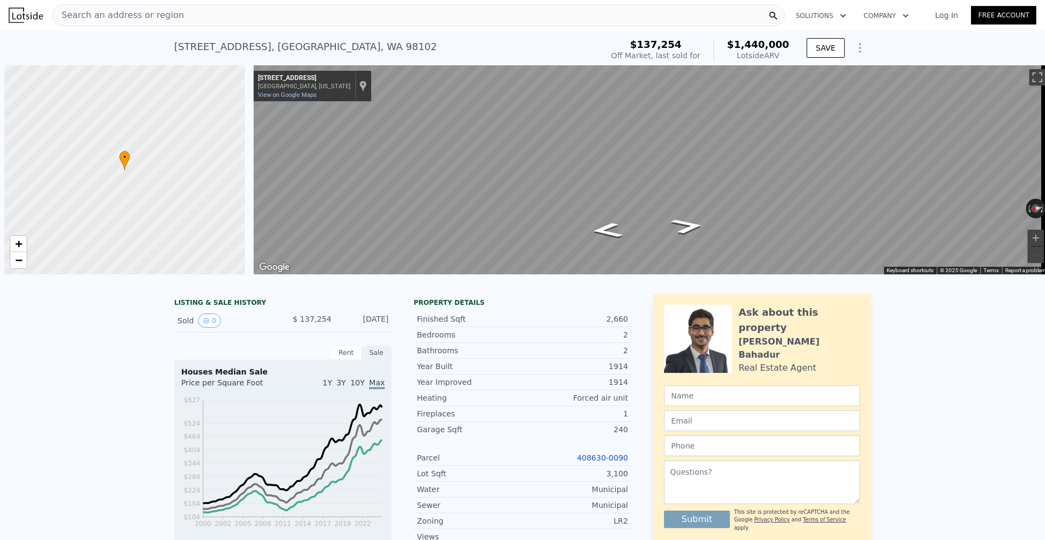
click at [193, 17] on div "Search an address or region" at bounding box center [418, 15] width 733 height 22
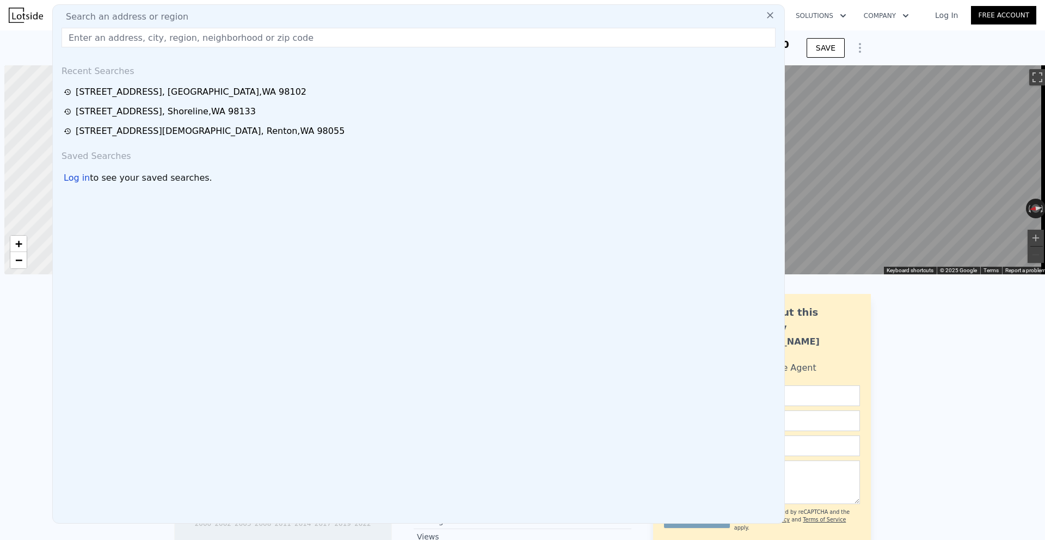
scroll to position [0, 4]
click at [166, 33] on input "text" at bounding box center [419, 37] width 714 height 20
paste input "[STREET_ADDRESS]"
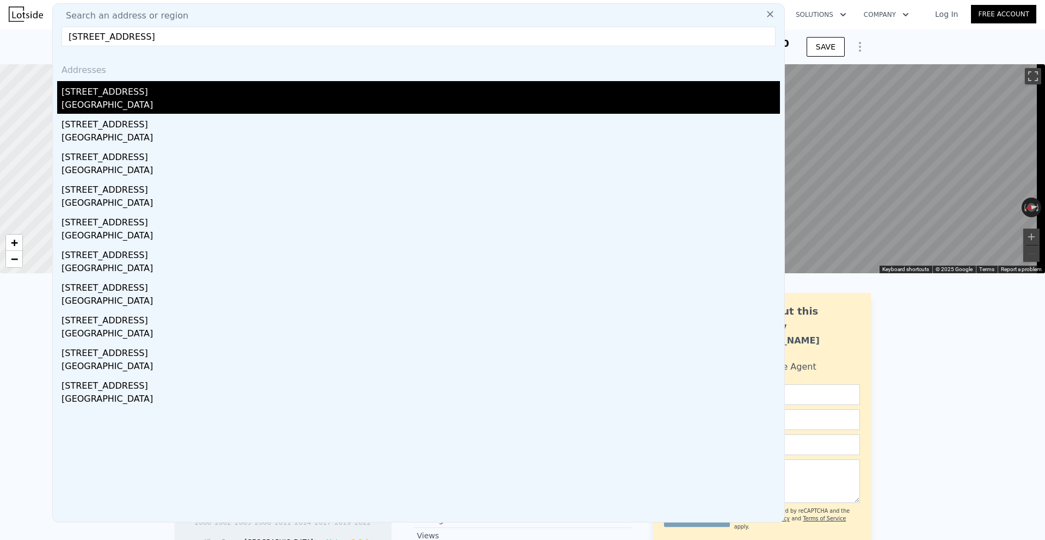
type input "[STREET_ADDRESS]"
click at [160, 97] on div "[STREET_ADDRESS]" at bounding box center [421, 89] width 719 height 17
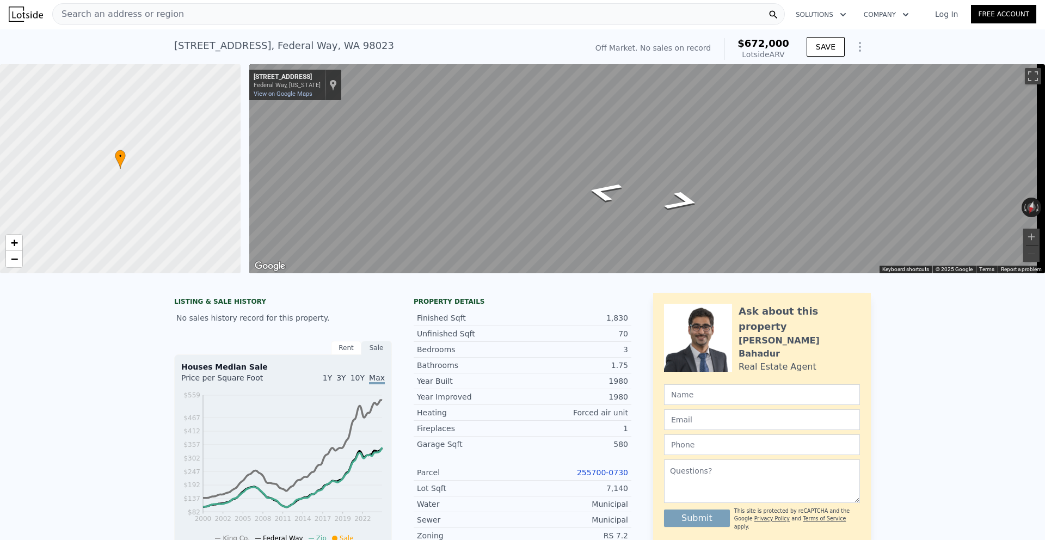
click at [185, 17] on div "Search an address or region" at bounding box center [418, 14] width 733 height 22
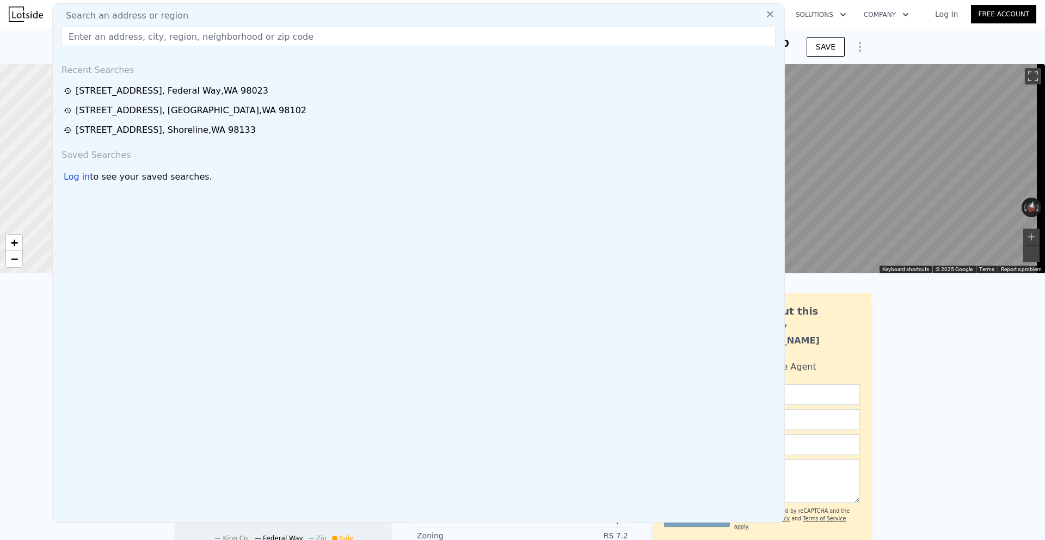
click at [148, 37] on input "text" at bounding box center [419, 37] width 714 height 20
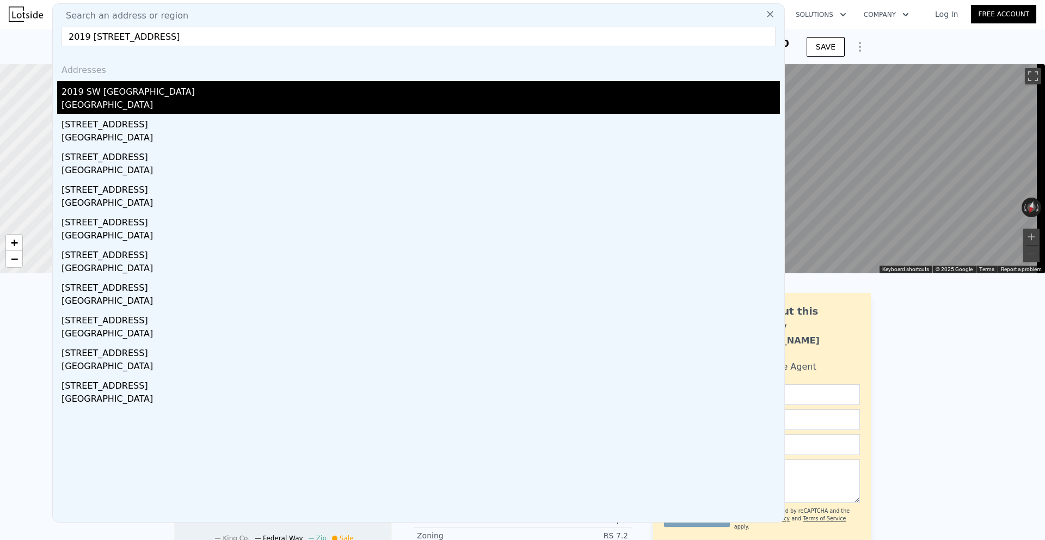
type input "2019 [STREET_ADDRESS]"
click at [109, 102] on div "[GEOGRAPHIC_DATA]" at bounding box center [421, 106] width 719 height 15
